Goal: Information Seeking & Learning: Learn about a topic

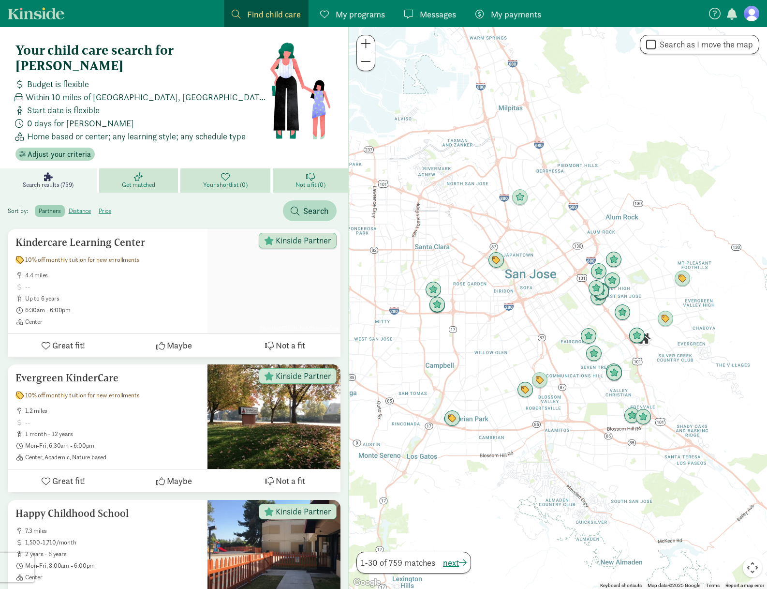
click at [260, 16] on span "Find child care" at bounding box center [274, 14] width 54 height 13
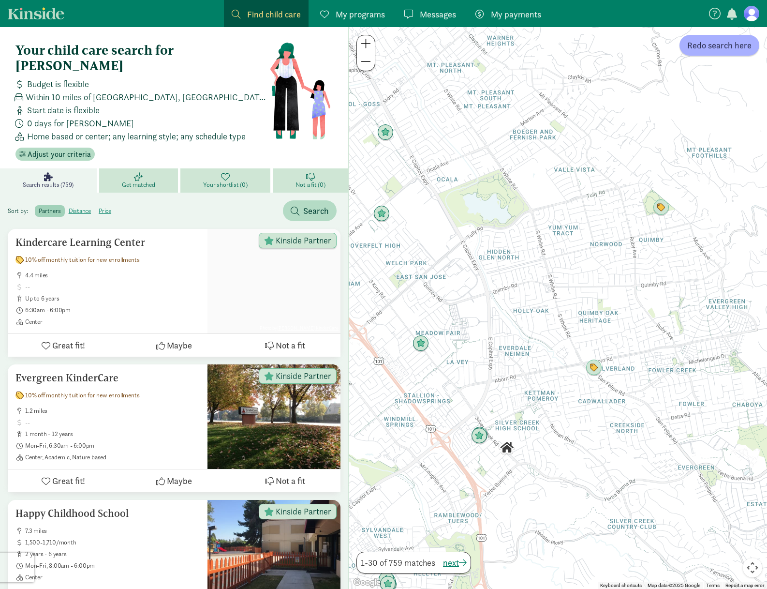
click at [688, 306] on div at bounding box center [558, 308] width 418 height 562
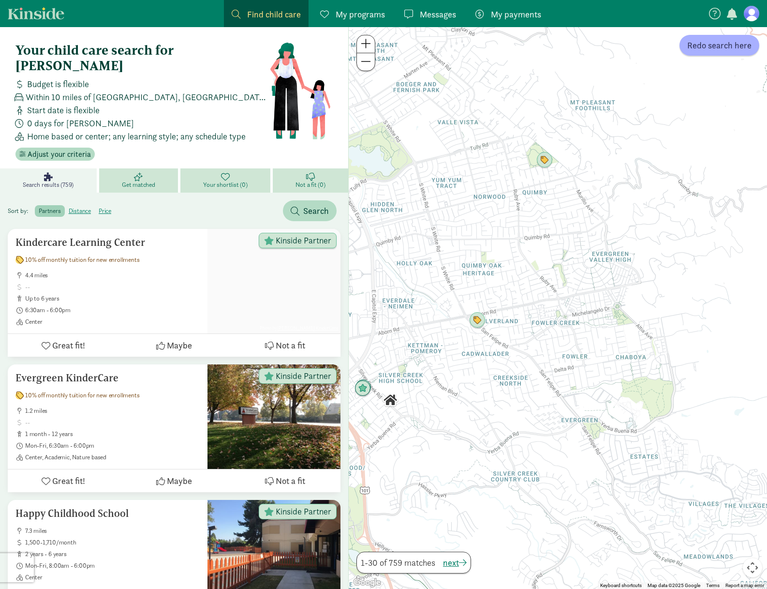
drag, startPoint x: 701, startPoint y: 308, endPoint x: 583, endPoint y: 261, distance: 127.2
click at [583, 261] on div at bounding box center [558, 308] width 418 height 562
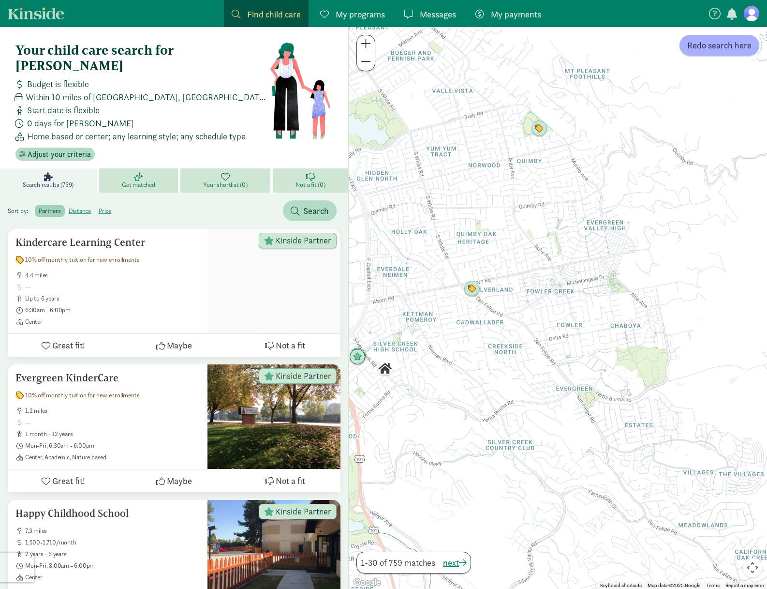
drag, startPoint x: 584, startPoint y: 235, endPoint x: 579, endPoint y: 206, distance: 29.8
click at [579, 206] on div at bounding box center [558, 308] width 418 height 562
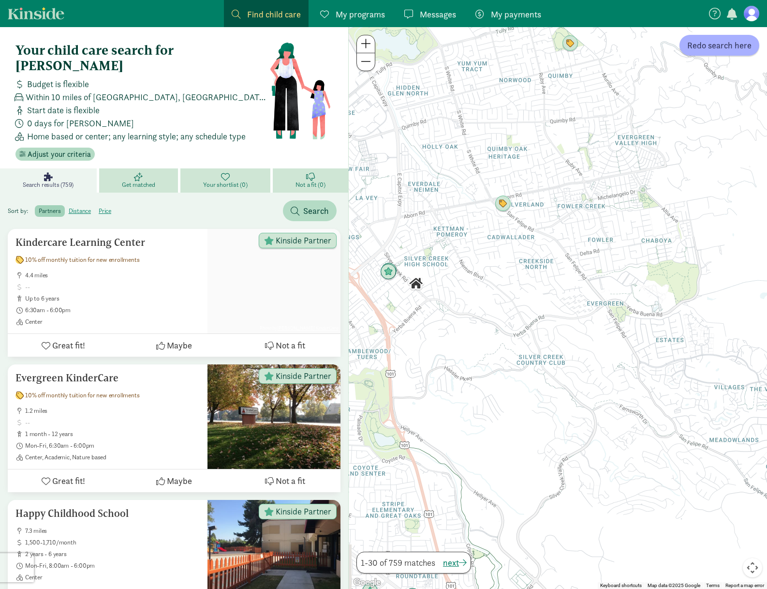
drag, startPoint x: 550, startPoint y: 350, endPoint x: 588, endPoint y: 258, distance: 99.5
click at [588, 258] on div at bounding box center [558, 308] width 418 height 562
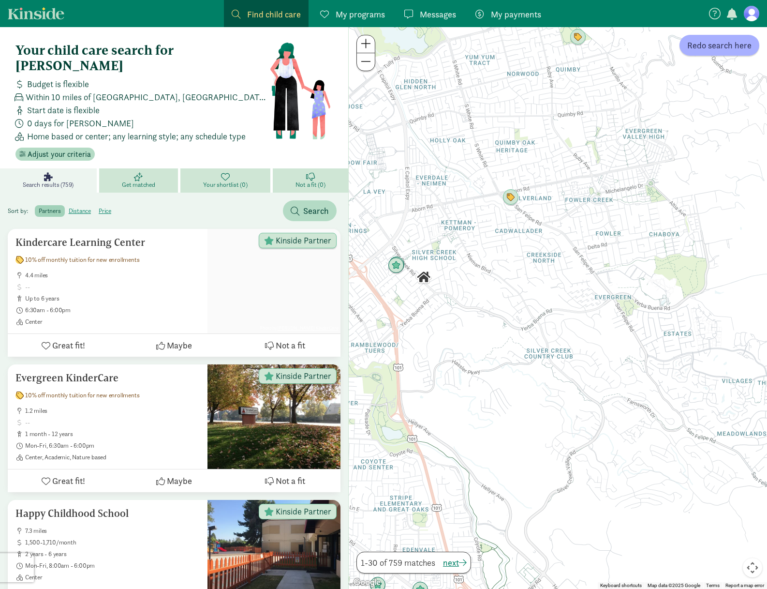
click at [619, 288] on div at bounding box center [558, 308] width 418 height 562
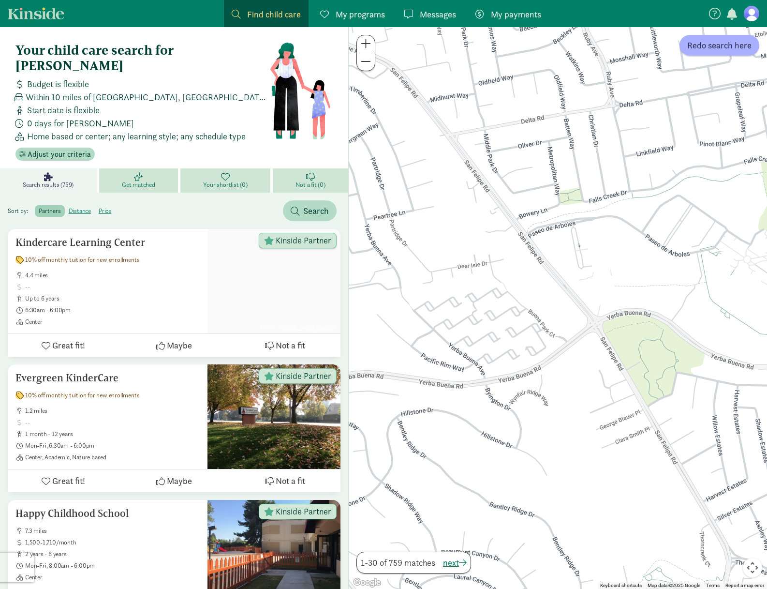
click at [50, 205] on label "partners" at bounding box center [50, 211] width 30 height 12
click at [39, 207] on input "partners" at bounding box center [39, 207] width 0 height 0
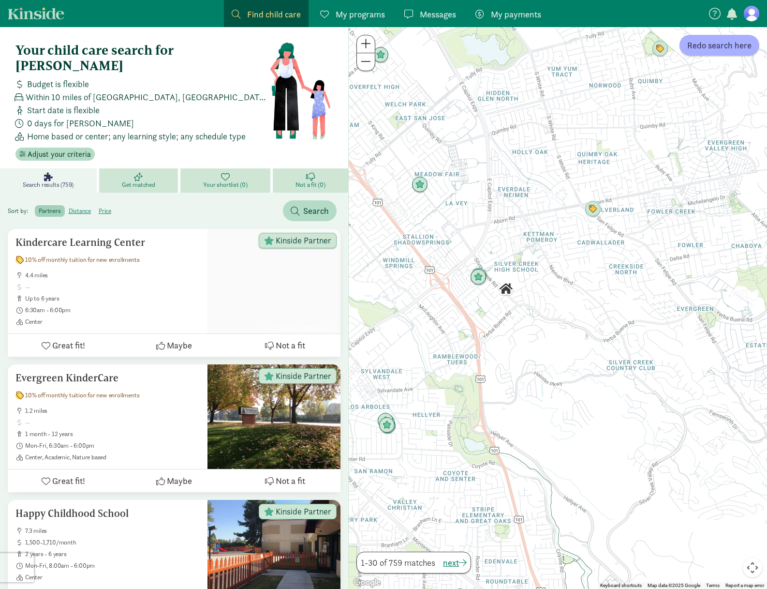
drag, startPoint x: 674, startPoint y: 383, endPoint x: 591, endPoint y: 243, distance: 162.0
click at [591, 243] on div at bounding box center [558, 308] width 418 height 562
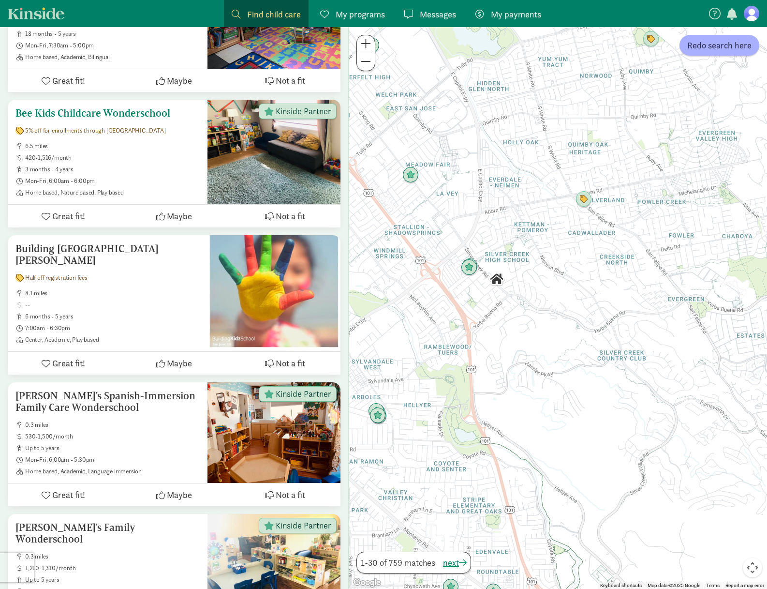
scroll to position [1044, 0]
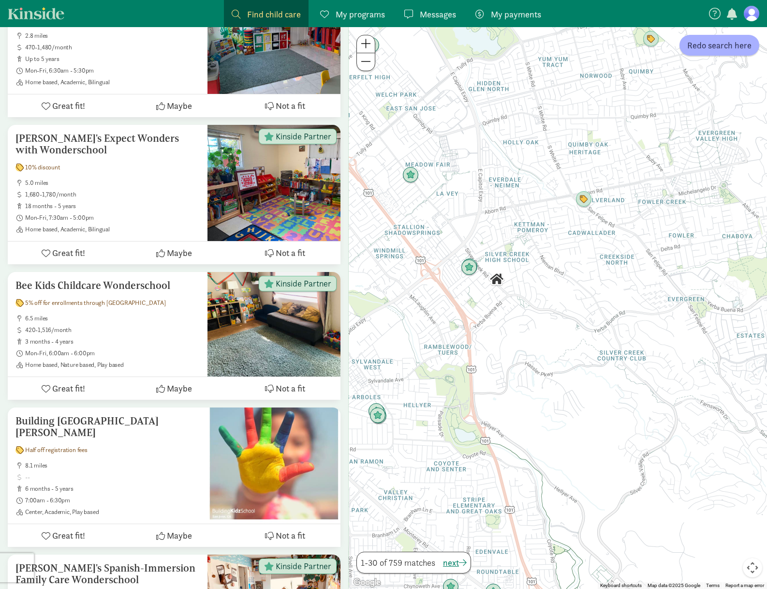
click at [48, 18] on link "Kinside" at bounding box center [36, 13] width 57 height 12
click at [37, 10] on link "Kinside" at bounding box center [36, 13] width 57 height 12
click at [755, 19] on figure at bounding box center [751, 13] width 15 height 15
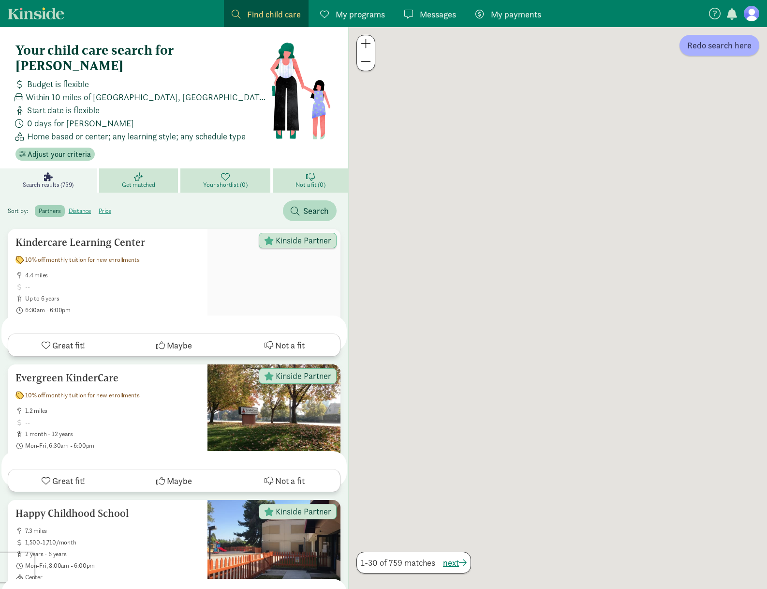
scroll to position [1044, 0]
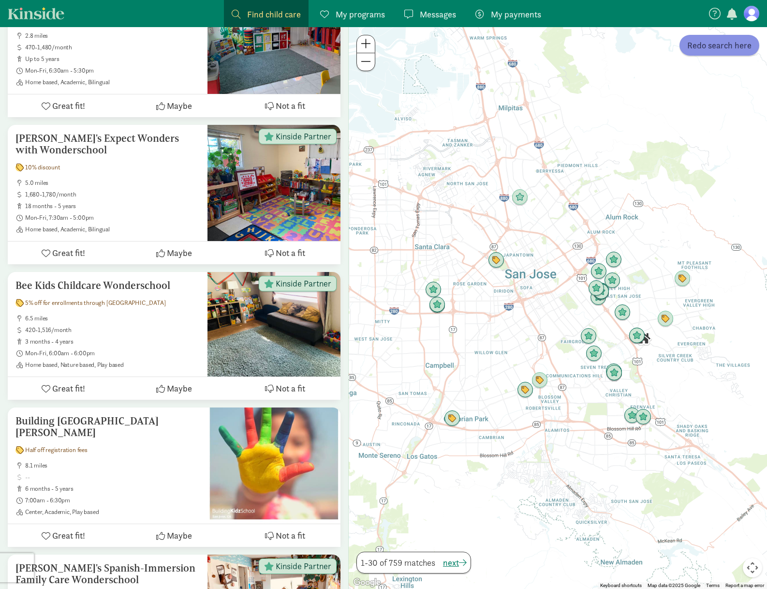
click at [698, 50] on span "Redo search here" at bounding box center [719, 45] width 64 height 13
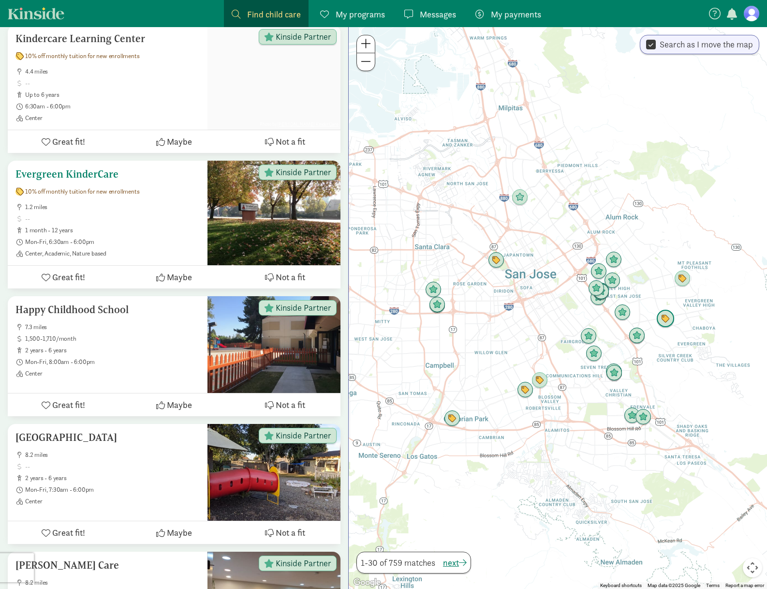
scroll to position [206, 0]
